Goal: Task Accomplishment & Management: Complete application form

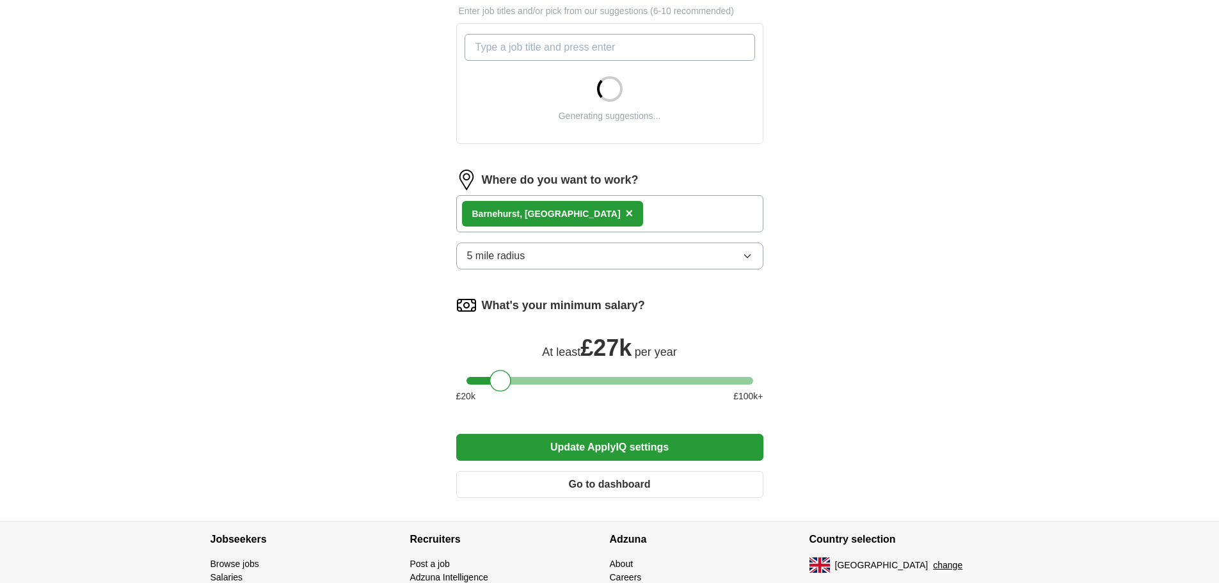
scroll to position [512, 0]
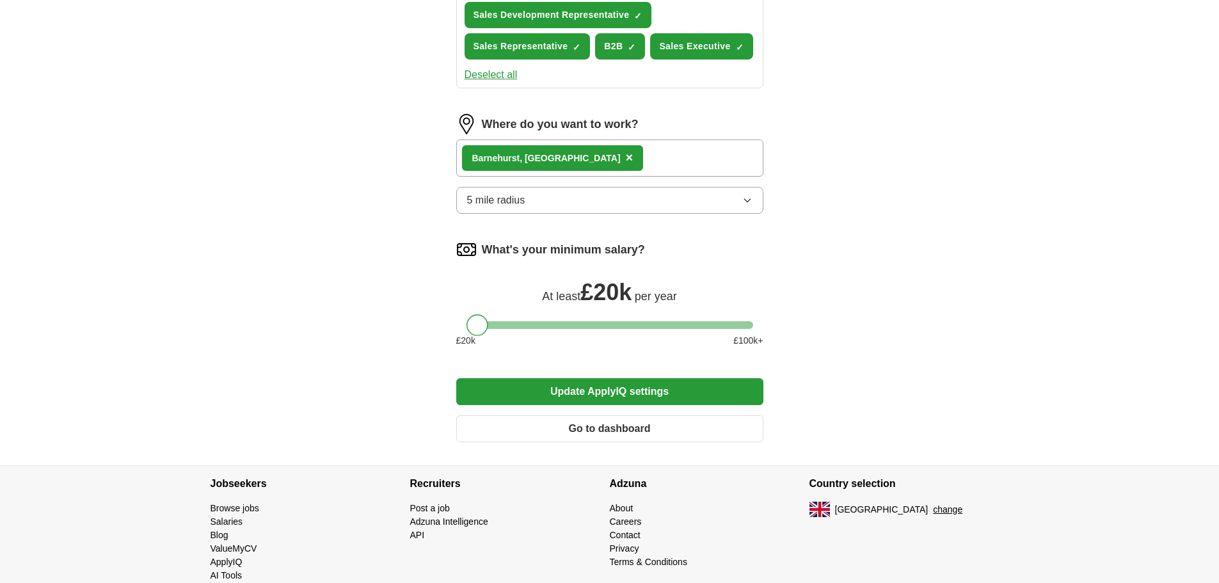
drag, startPoint x: 507, startPoint y: 317, endPoint x: 459, endPoint y: 321, distance: 48.8
click at [459, 321] on div "What's your minimum salary? At least £ 20k per year £ 20 k £ 100 k+" at bounding box center [609, 298] width 307 height 118
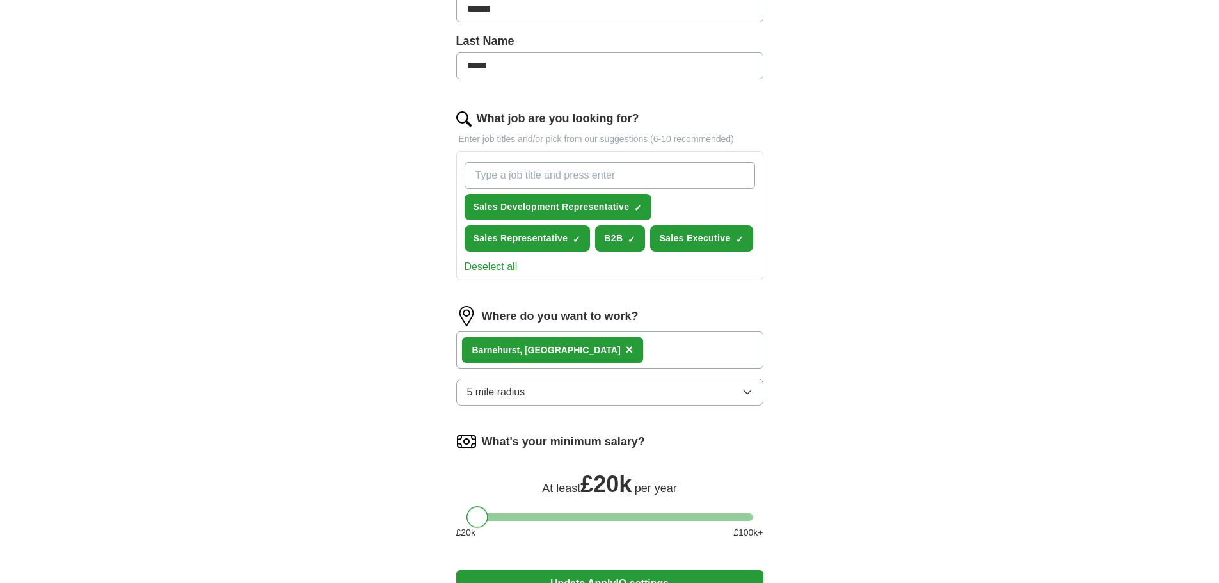
click at [561, 181] on input "What job are you looking for?" at bounding box center [610, 175] width 291 height 27
type input "b"
type input "B2B sales executive"
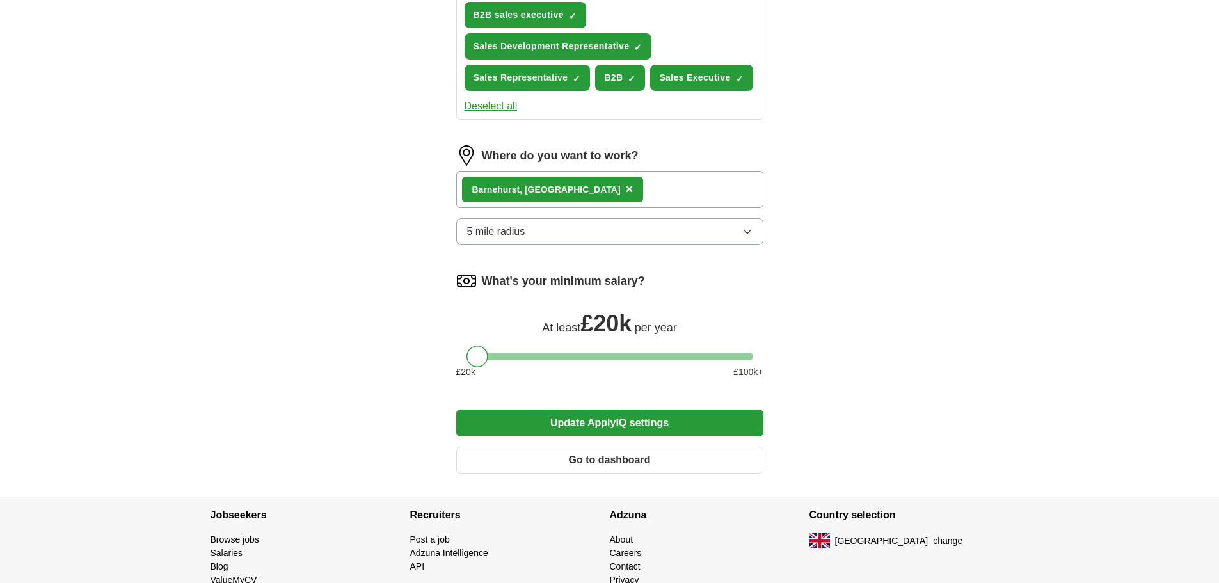
scroll to position [568, 0]
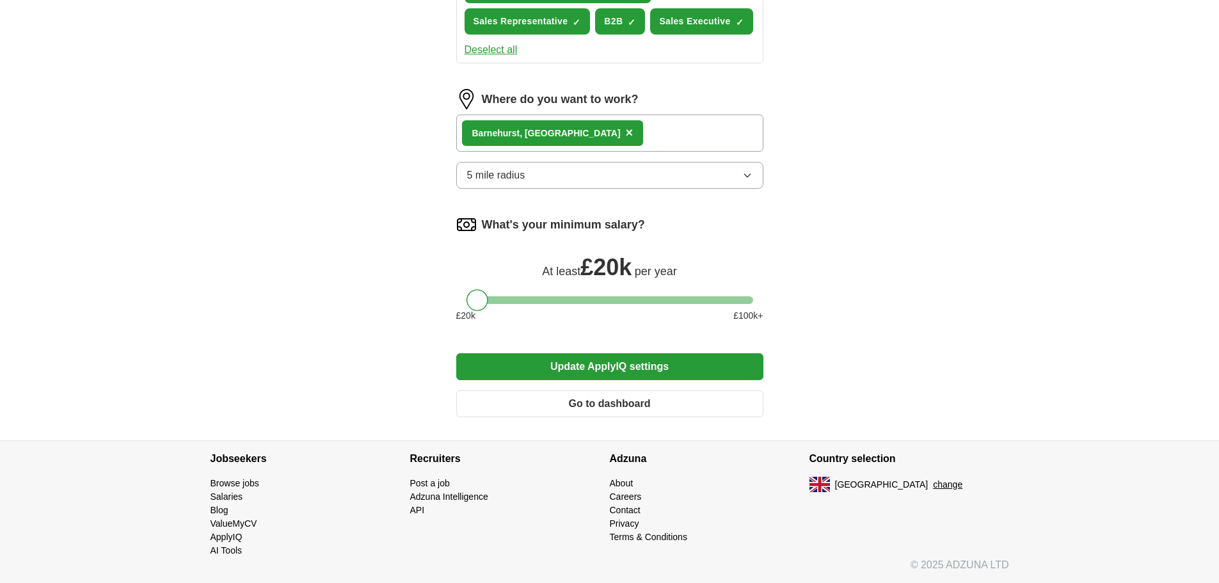
click at [673, 179] on button "5 mile radius" at bounding box center [609, 175] width 307 height 27
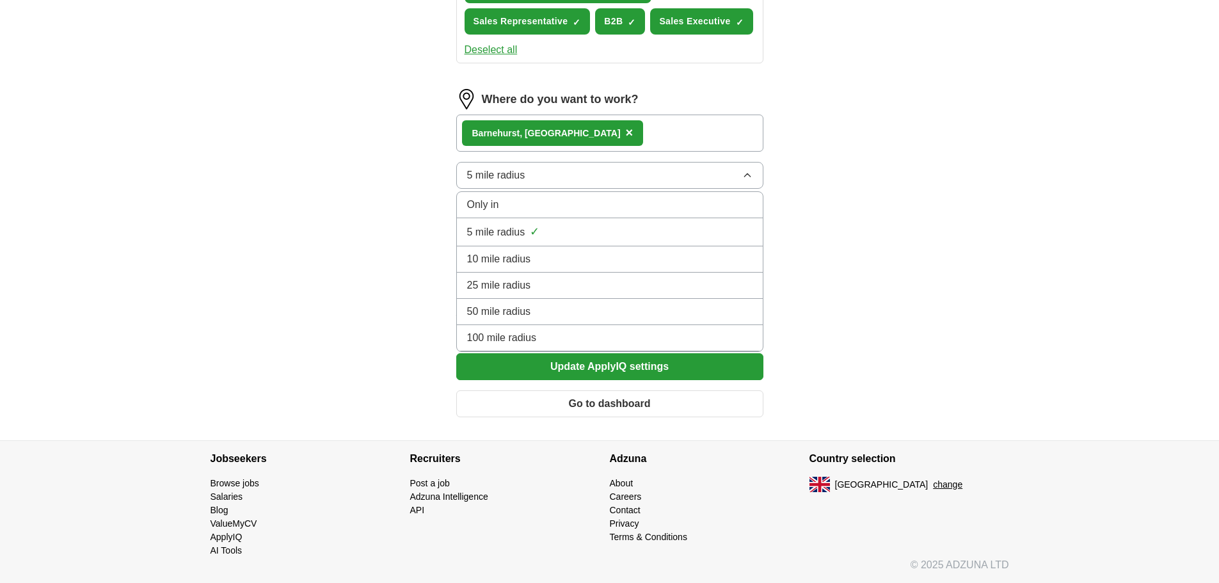
click at [529, 284] on span "25 mile radius" at bounding box center [499, 285] width 64 height 15
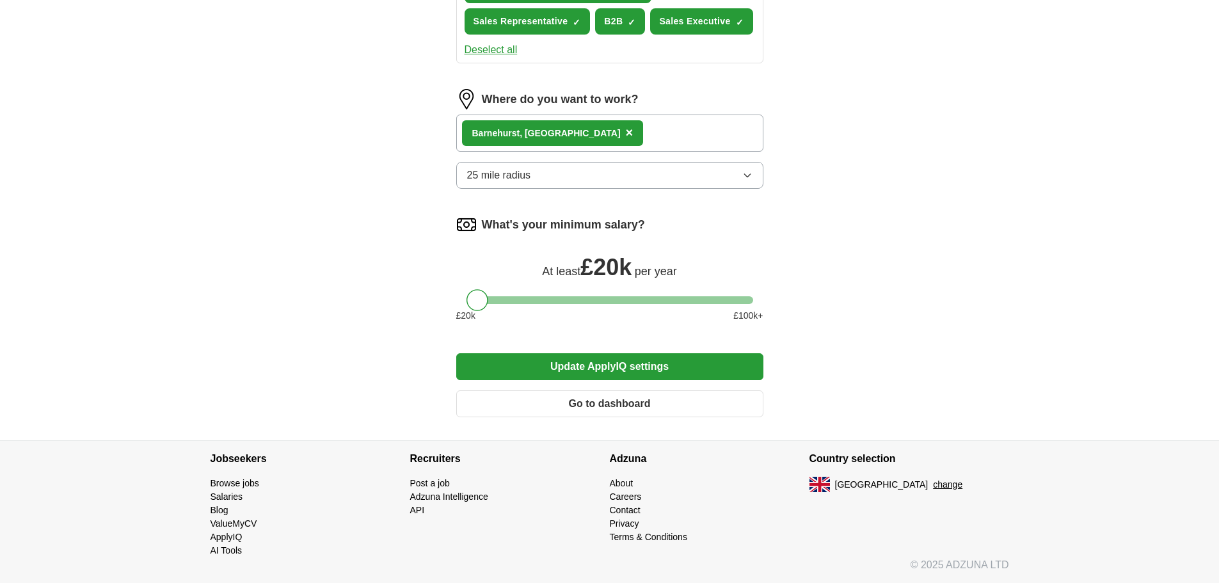
click at [579, 363] on button "Update ApplyIQ settings" at bounding box center [609, 366] width 307 height 27
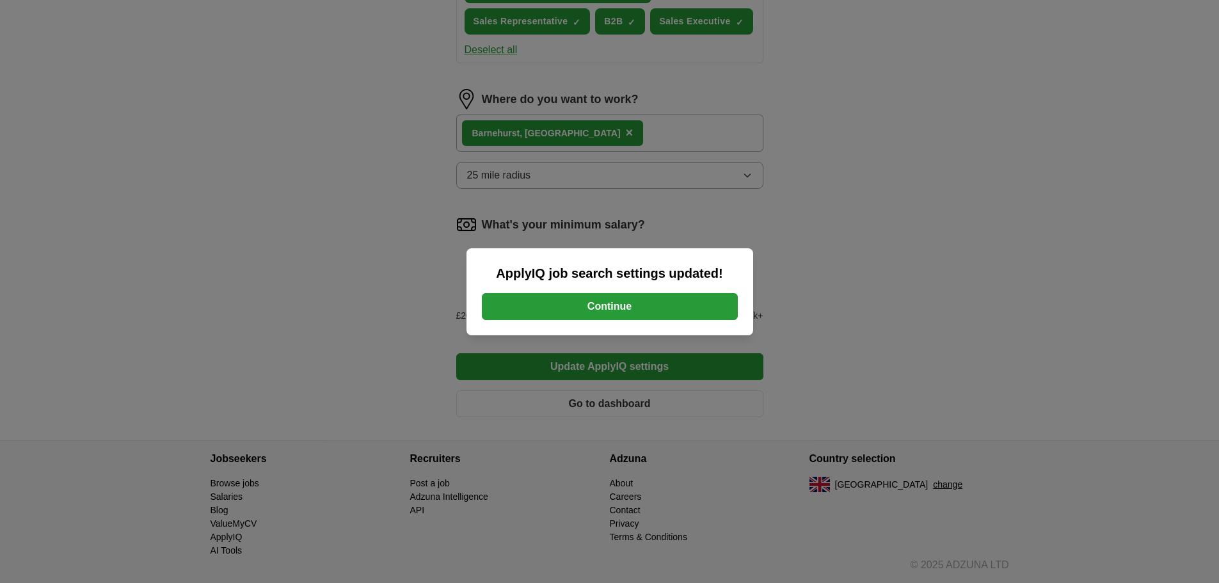
click at [632, 312] on button "Continue" at bounding box center [610, 306] width 256 height 27
